Goal: Information Seeking & Learning: Learn about a topic

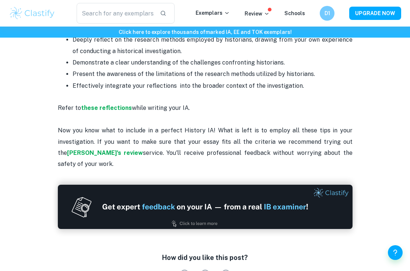
scroll to position [1082, 0]
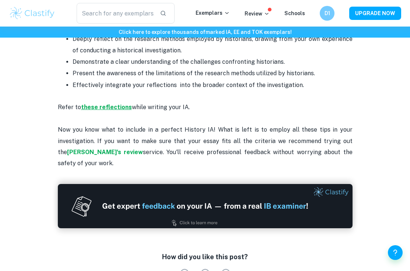
click at [110, 103] on strong "these reflections" at bounding box center [106, 106] width 51 height 7
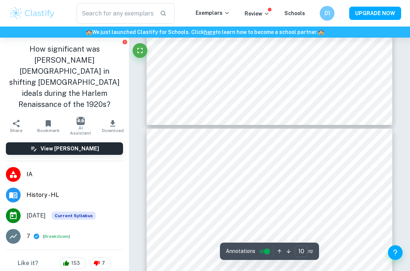
type input "9"
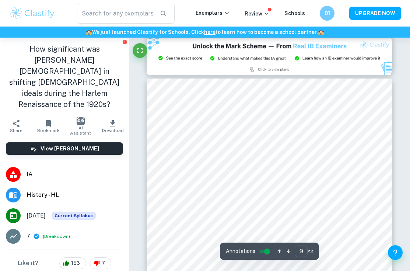
scroll to position [2656, 0]
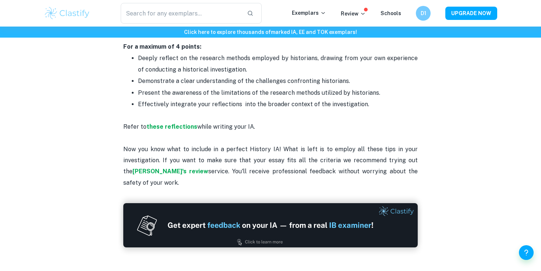
scroll to position [1065, 0]
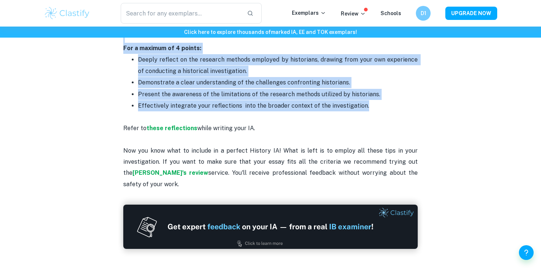
drag, startPoint x: 191, startPoint y: 106, endPoint x: 365, endPoint y: 84, distance: 175.9
copy div "Loremip DO Sitametc adi Elitseddo Eiu tem incididuntu labo Etdolor MA aliquaen?…"
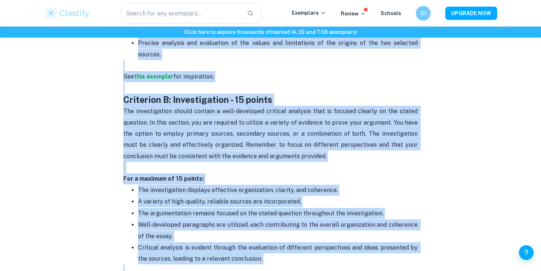
scroll to position [536, 0]
